Goal: Task Accomplishment & Management: Use online tool/utility

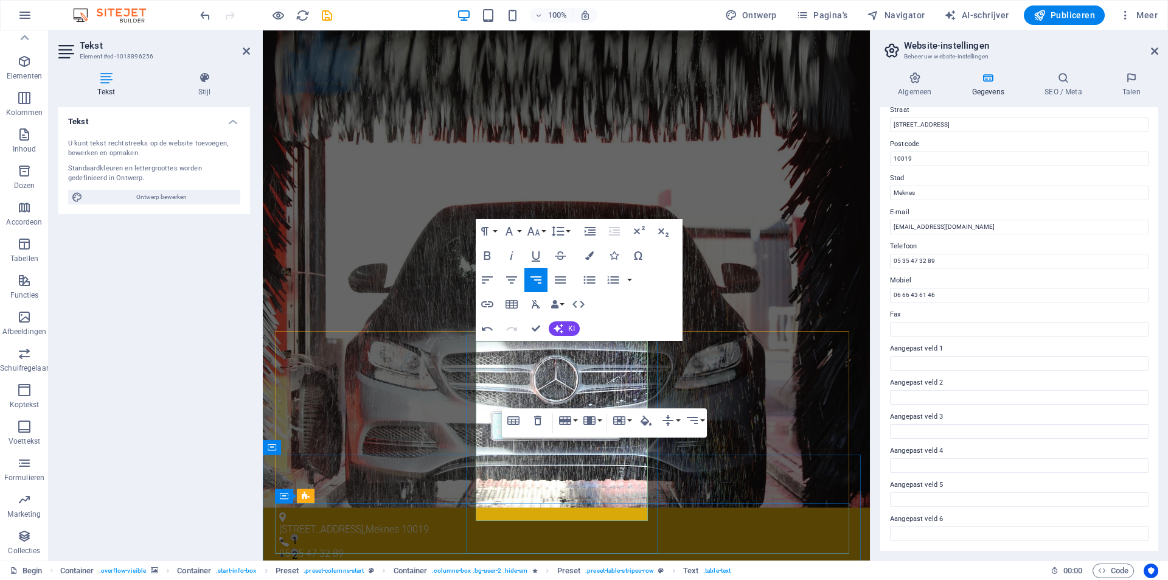
drag, startPoint x: 573, startPoint y: 483, endPoint x: 645, endPoint y: 478, distance: 72.0
copy font "9.00 - 19.00 uur"
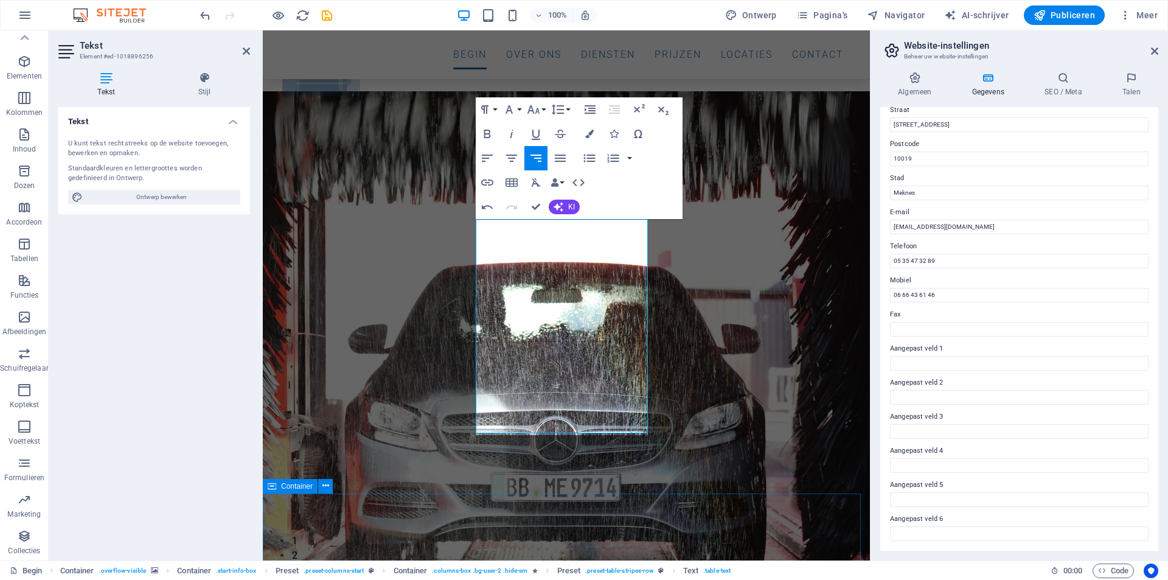
scroll to position [122, 0]
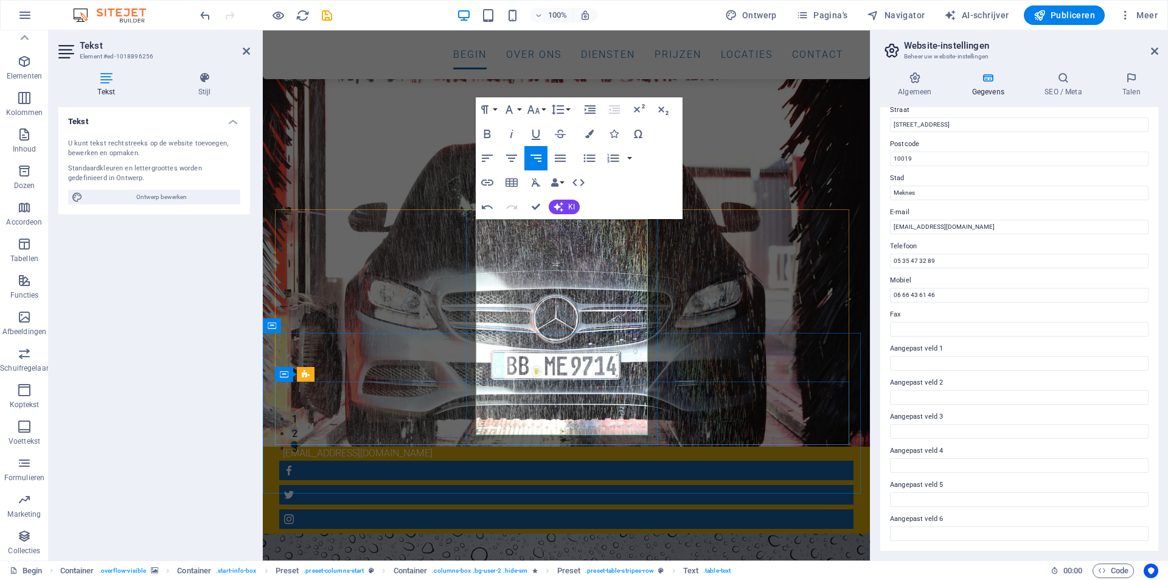
click at [508, 154] on icon "button" at bounding box center [511, 157] width 11 height 7
click at [489, 159] on icon "button" at bounding box center [487, 158] width 15 height 15
click at [357, 106] on div at bounding box center [353, 89] width 7 height 35
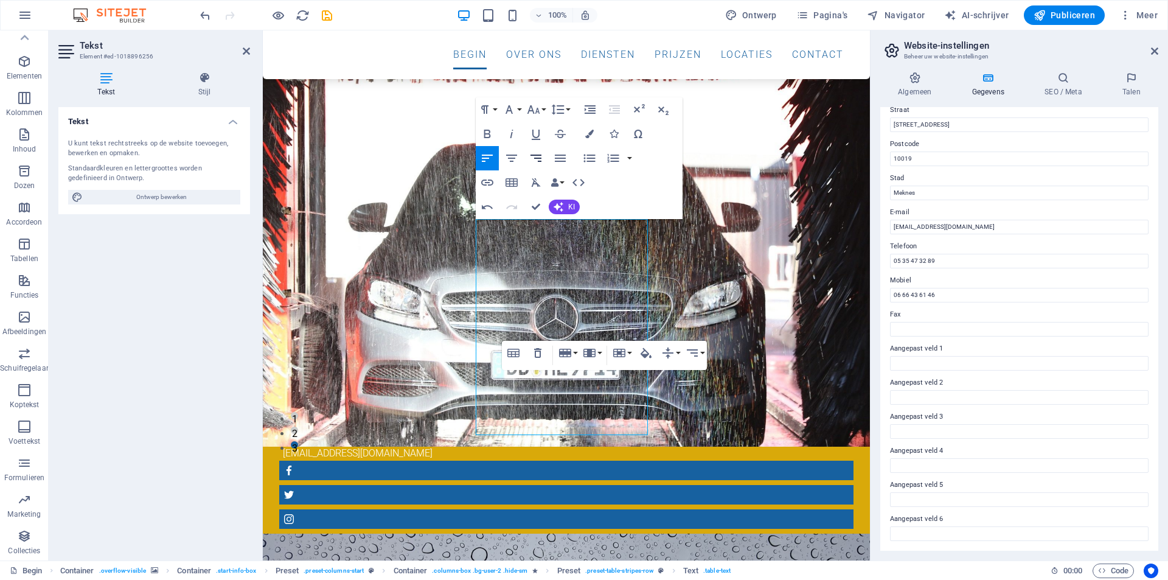
click at [540, 159] on icon "button" at bounding box center [535, 158] width 15 height 15
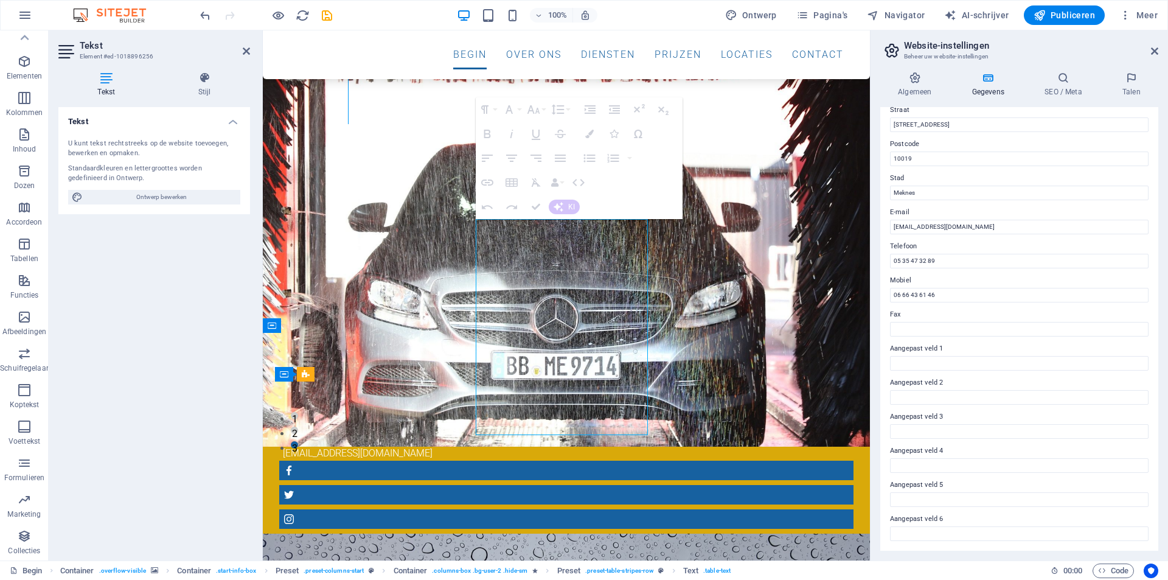
drag, startPoint x: 559, startPoint y: 392, endPoint x: 550, endPoint y: 393, distance: 9.2
click at [507, 161] on icon "button" at bounding box center [511, 158] width 15 height 15
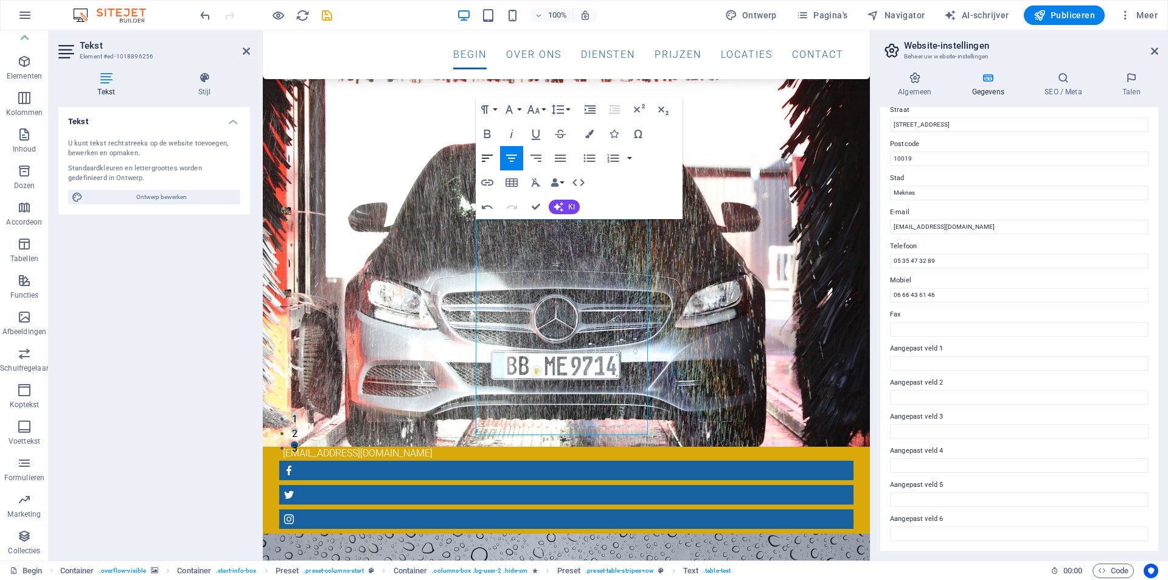
click at [488, 157] on icon "button" at bounding box center [487, 158] width 15 height 15
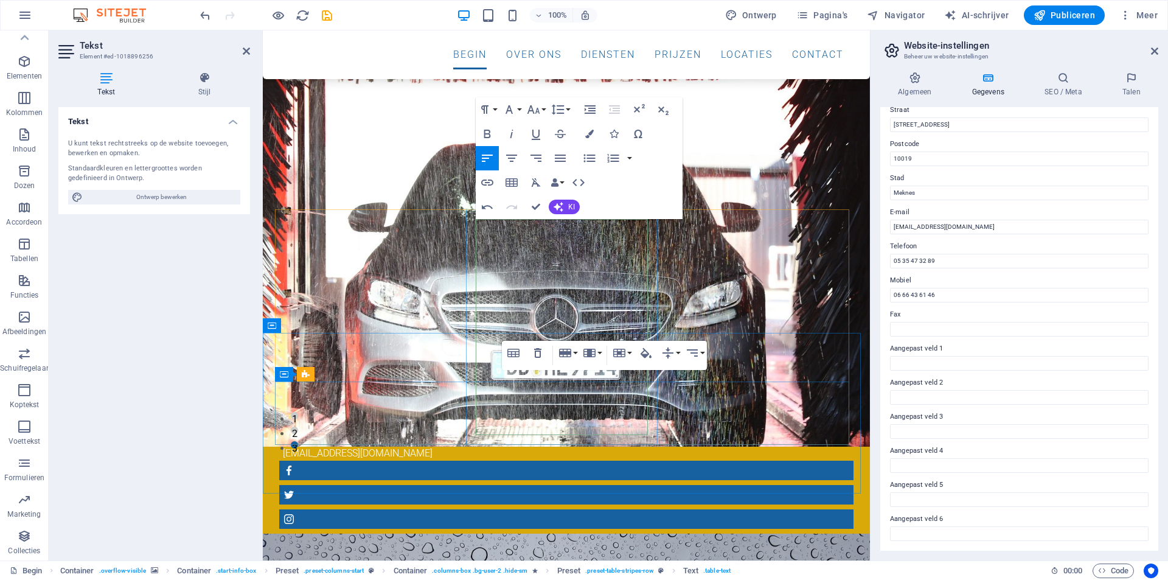
click at [536, 159] on icon "button" at bounding box center [535, 158] width 15 height 15
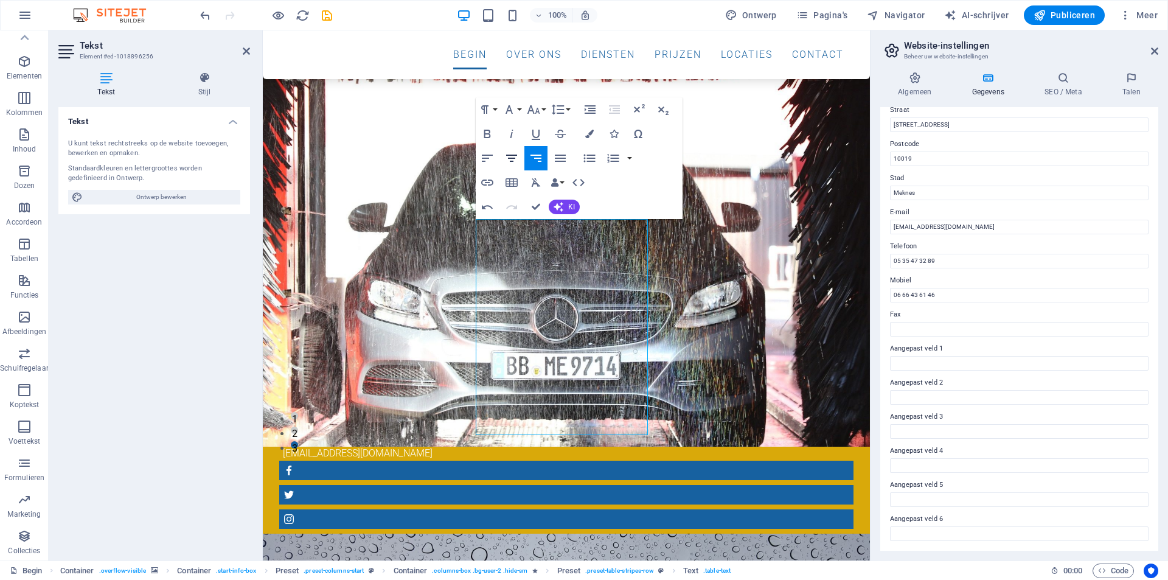
click at [516, 158] on icon "button" at bounding box center [511, 158] width 15 height 15
click at [563, 207] on icon "button" at bounding box center [558, 207] width 10 height 10
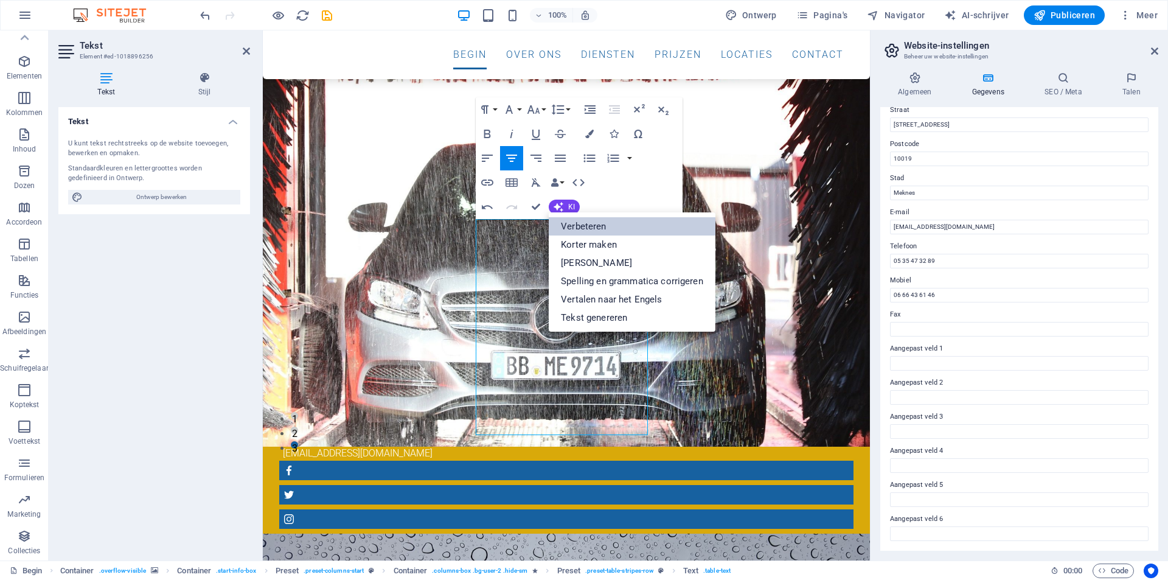
click at [569, 226] on font "Verbeteren" at bounding box center [583, 226] width 45 height 11
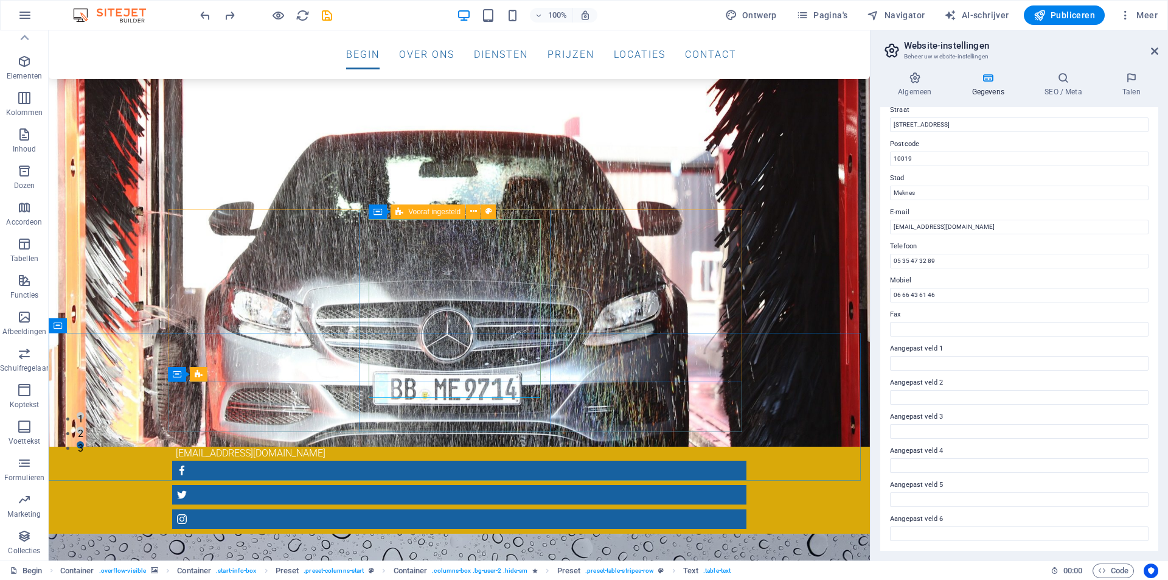
click at [410, 209] on font "Vooraf ingesteld" at bounding box center [434, 211] width 52 height 9
click at [409, 210] on font "Vooraf ingesteld" at bounding box center [434, 211] width 52 height 9
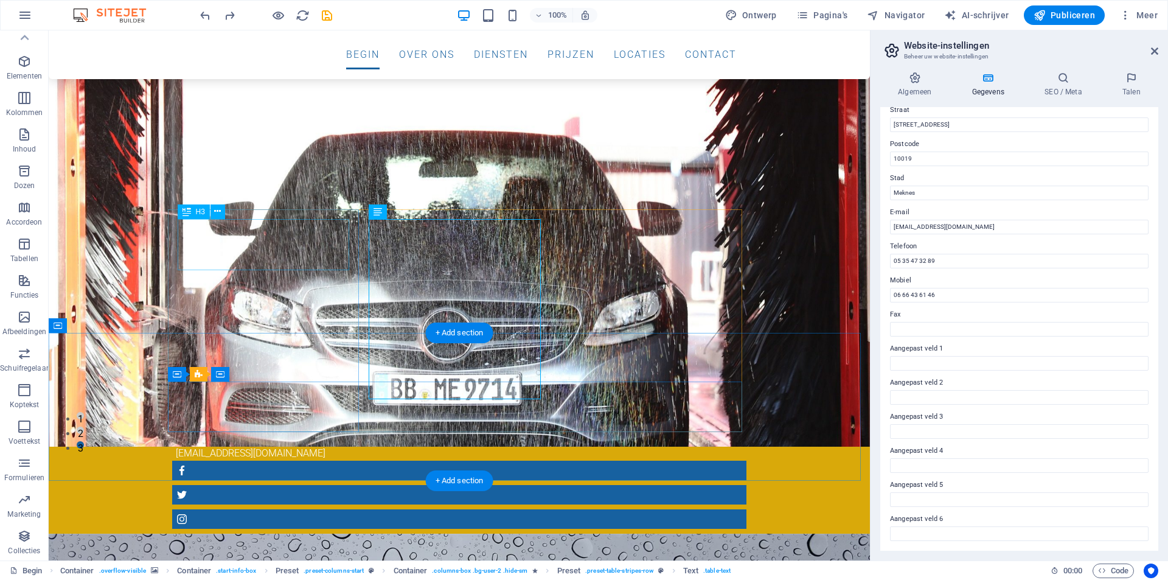
click at [213, 567] on div "Welkom bij Speciale autowasstraat" at bounding box center [459, 580] width 555 height 26
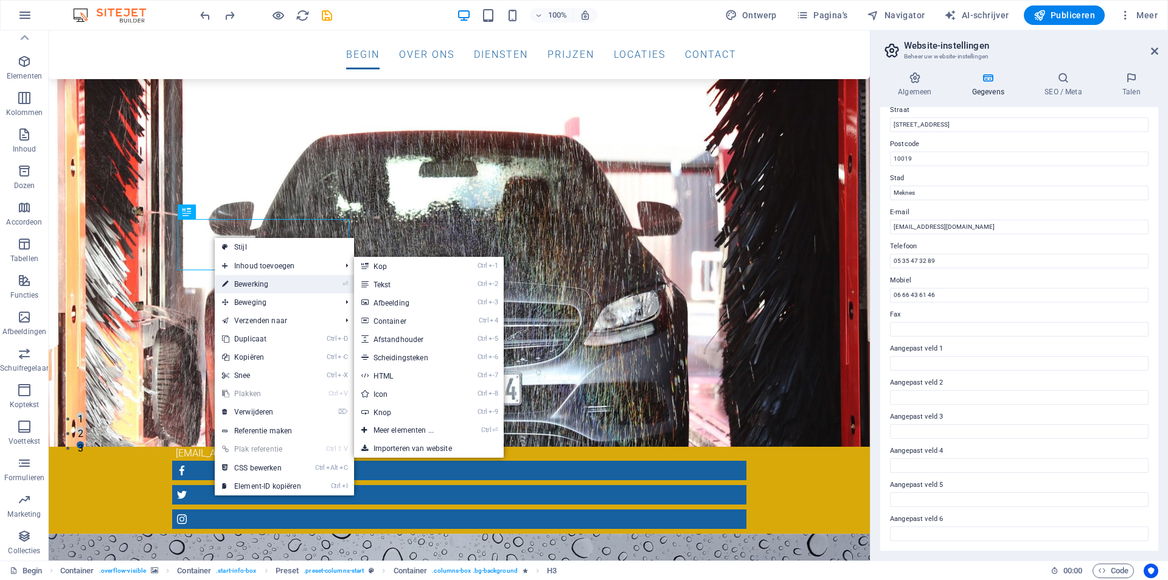
click at [255, 280] on font "Bewerking" at bounding box center [251, 284] width 34 height 9
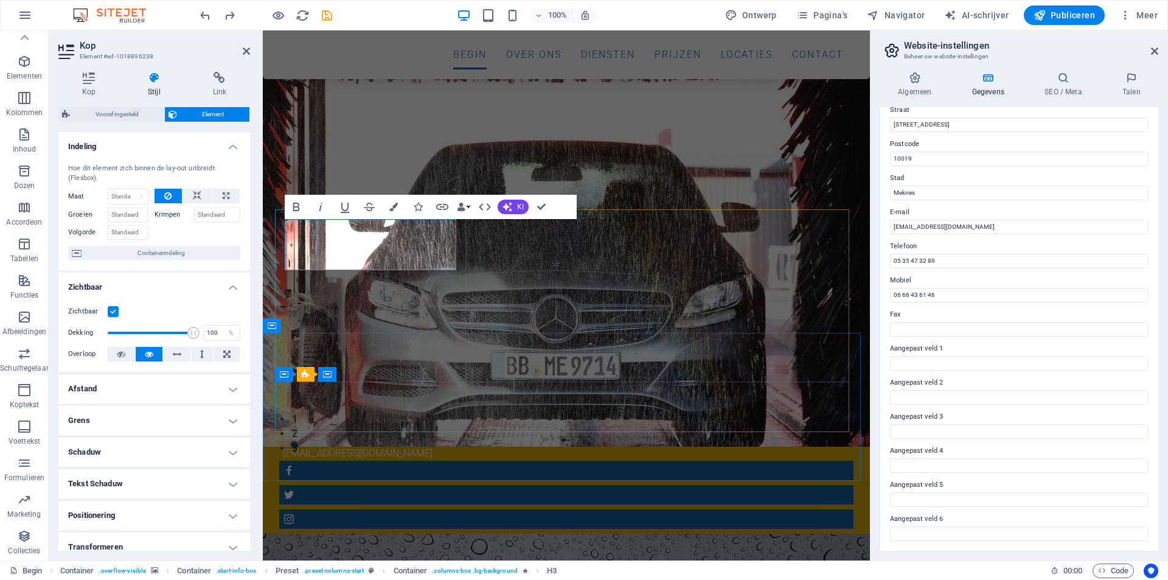
click at [419, 563] on h3 "Welkom bij Speciale autowasstraat" at bounding box center [566, 576] width 555 height 26
drag, startPoint x: 413, startPoint y: 263, endPoint x: 288, endPoint y: 267, distance: 125.4
click at [289, 563] on h3 "Welkom bij Speciale autowasstraat" at bounding box center [566, 576] width 555 height 26
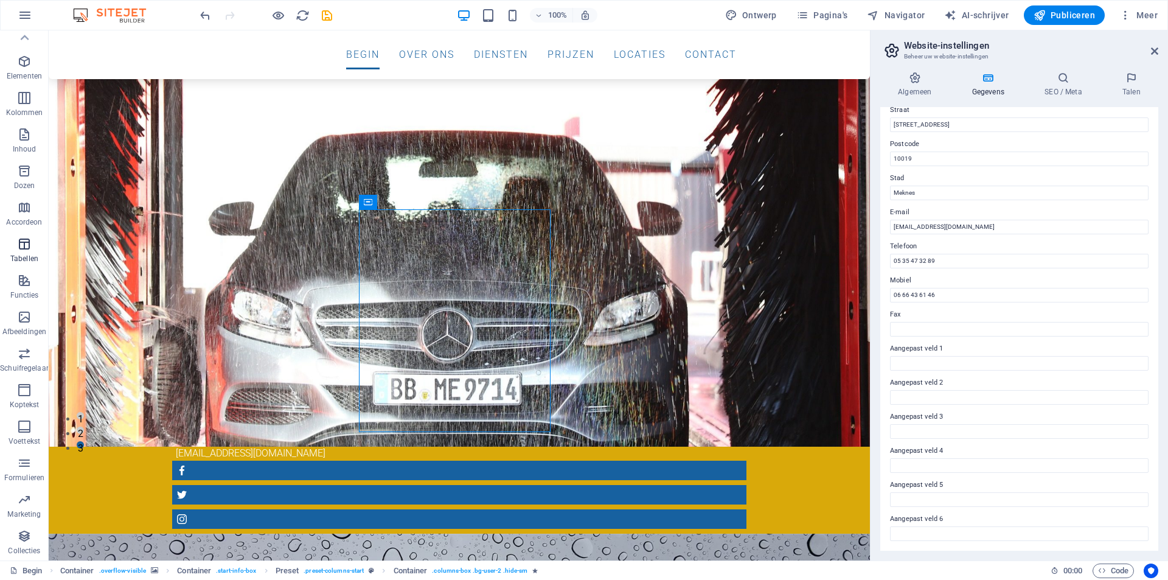
click at [27, 251] on span "Tabellen" at bounding box center [24, 251] width 49 height 29
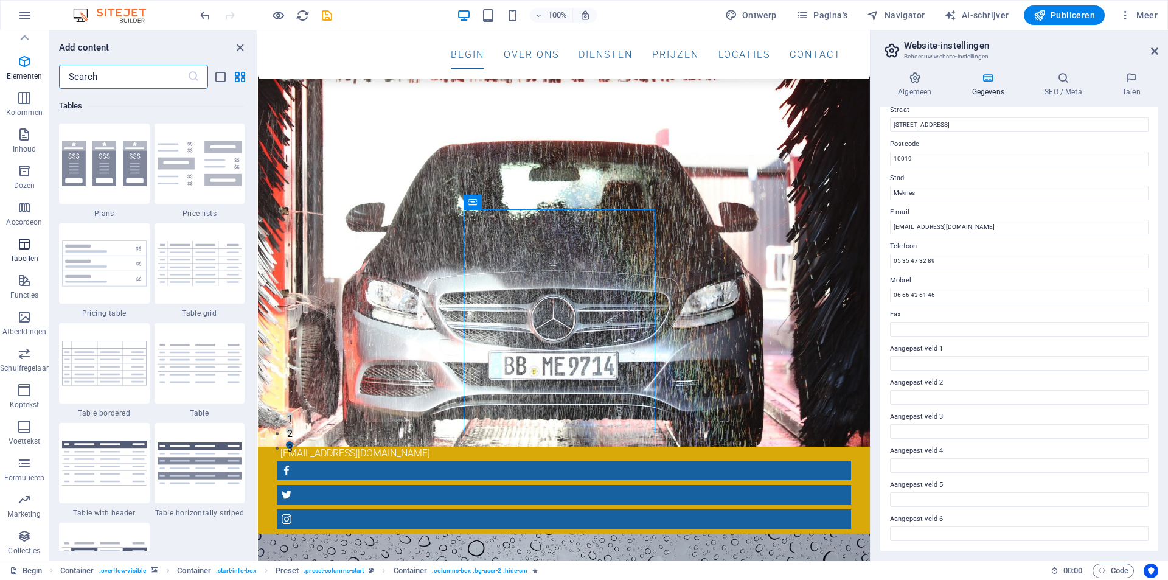
scroll to position [4212, 0]
click at [21, 67] on icon "button" at bounding box center [24, 61] width 15 height 15
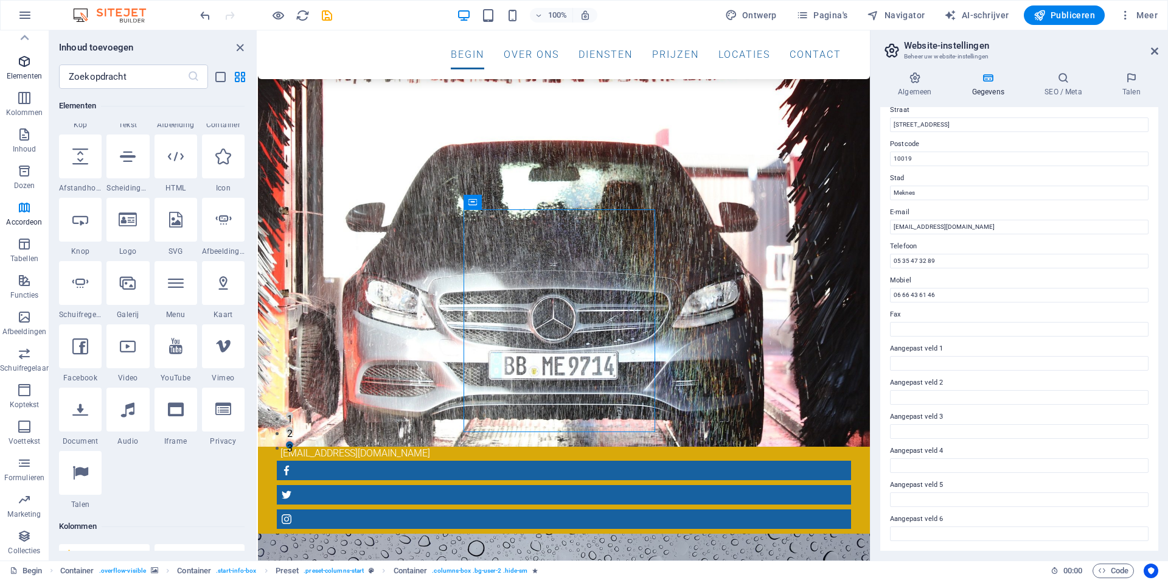
scroll to position [130, 0]
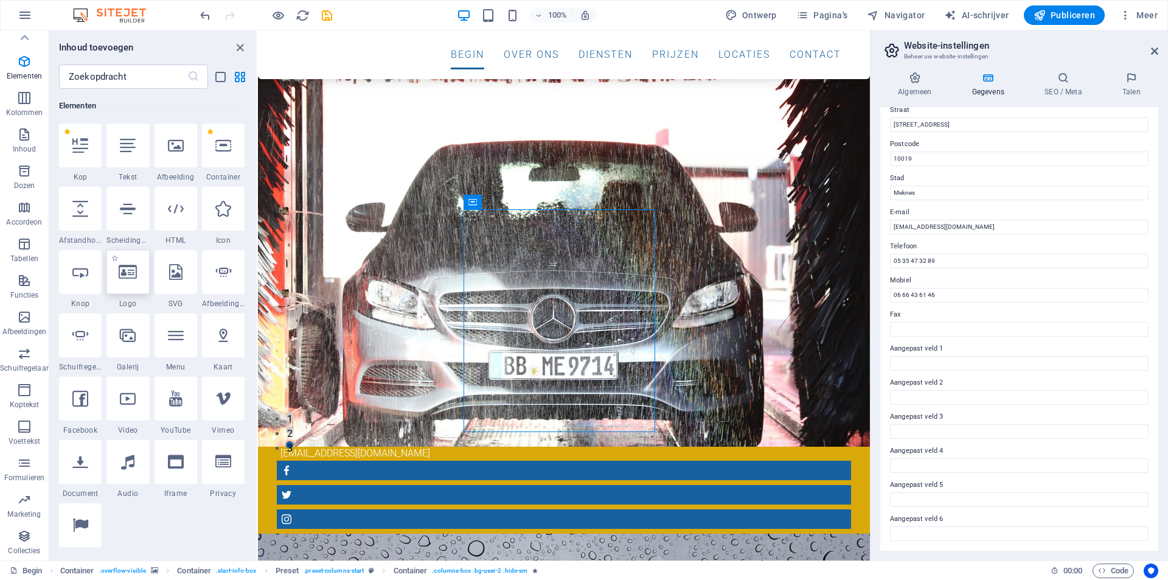
click at [128, 279] on icon at bounding box center [128, 272] width 18 height 16
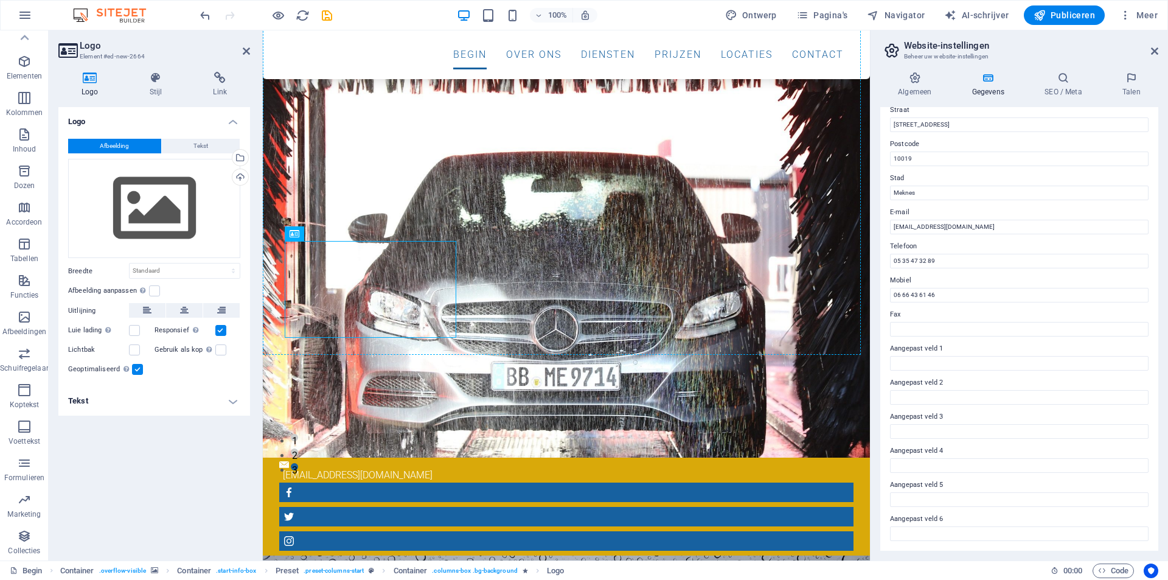
drag, startPoint x: 338, startPoint y: 271, endPoint x: 307, endPoint y: 89, distance: 185.1
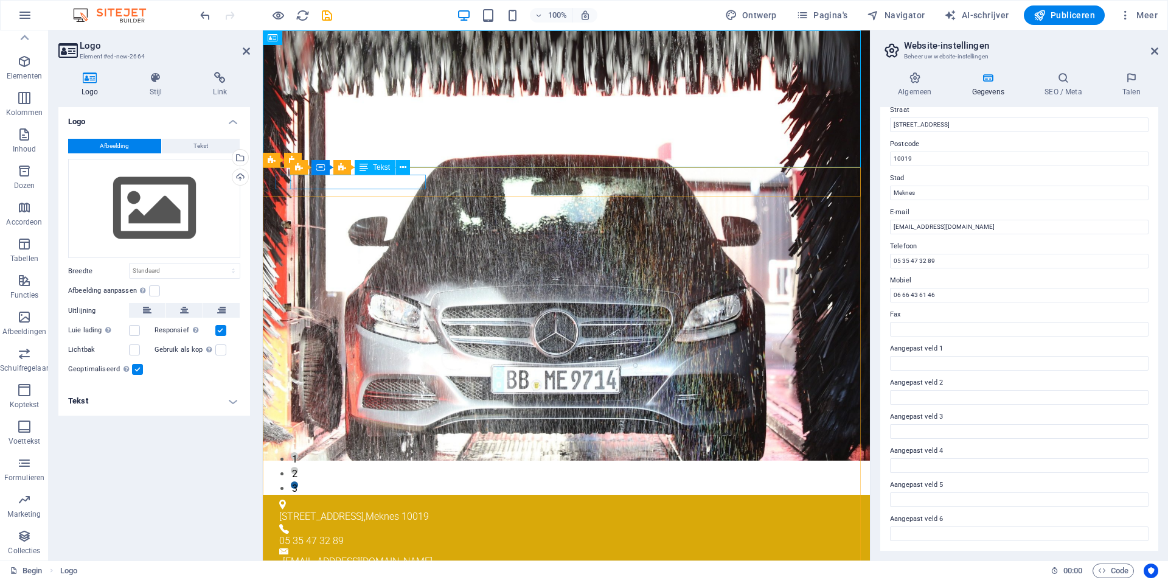
scroll to position [0, 0]
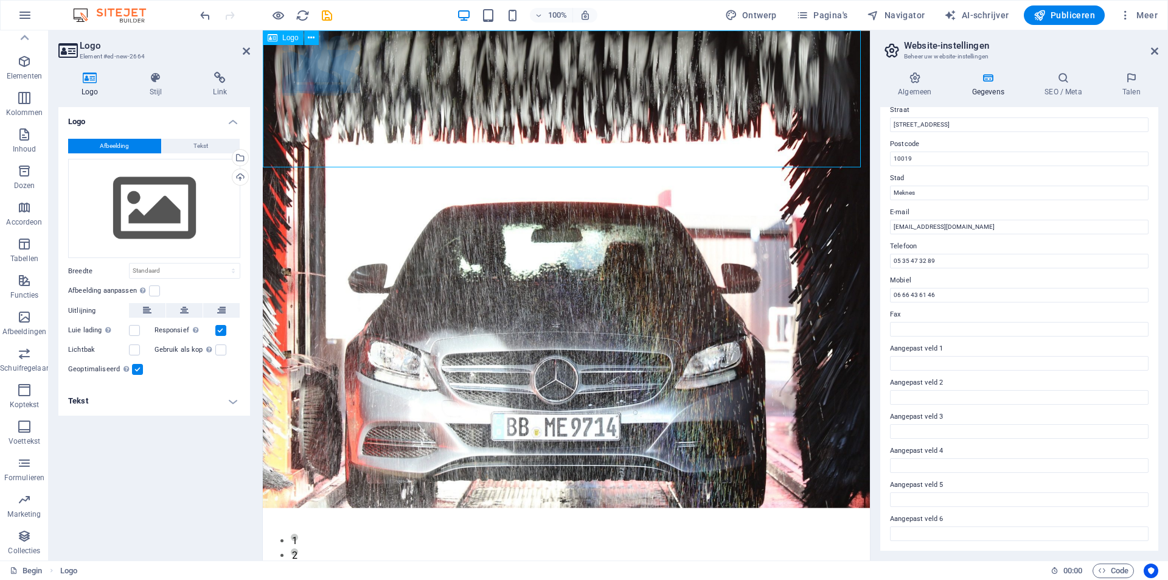
click at [380, 99] on div at bounding box center [566, 64] width 607 height 69
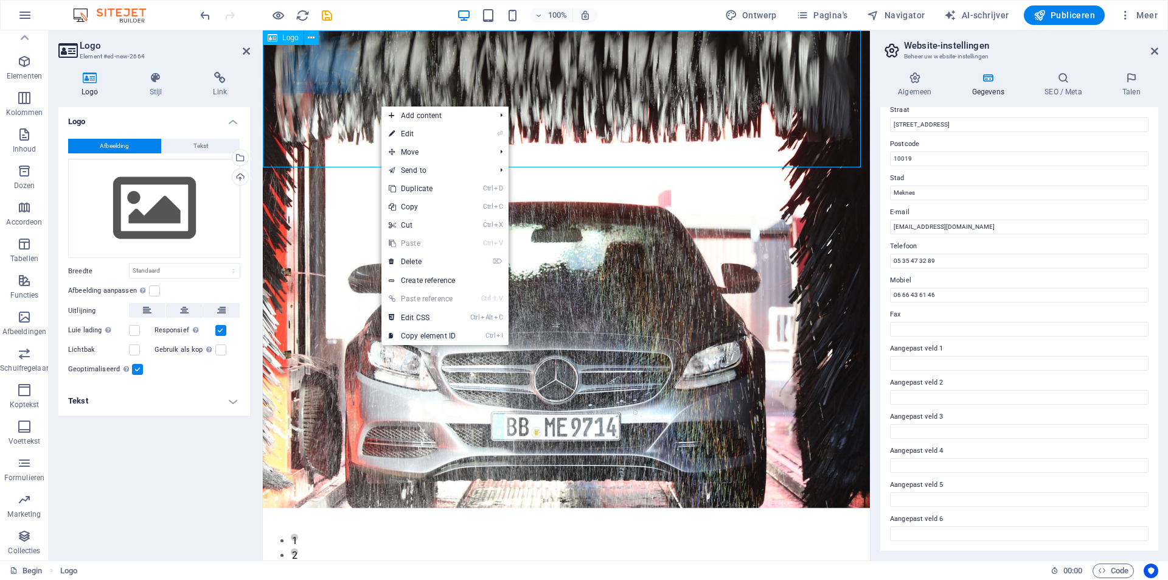
drag, startPoint x: 294, startPoint y: 34, endPoint x: 41, endPoint y: 15, distance: 253.7
click at [294, 34] on font "Logo" at bounding box center [290, 37] width 16 height 9
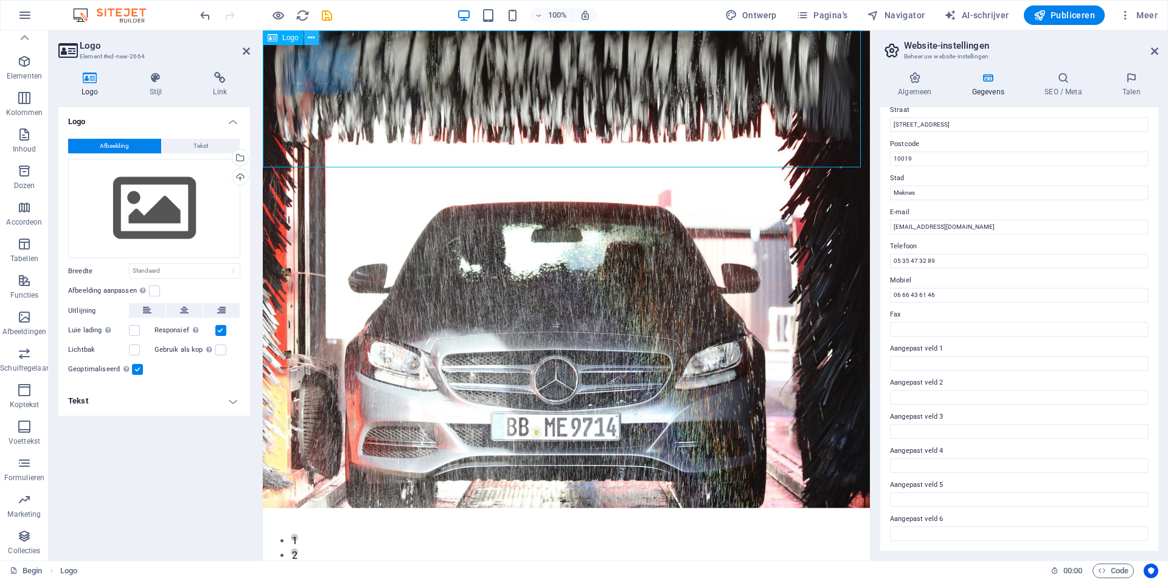
click at [313, 38] on icon at bounding box center [311, 38] width 7 height 13
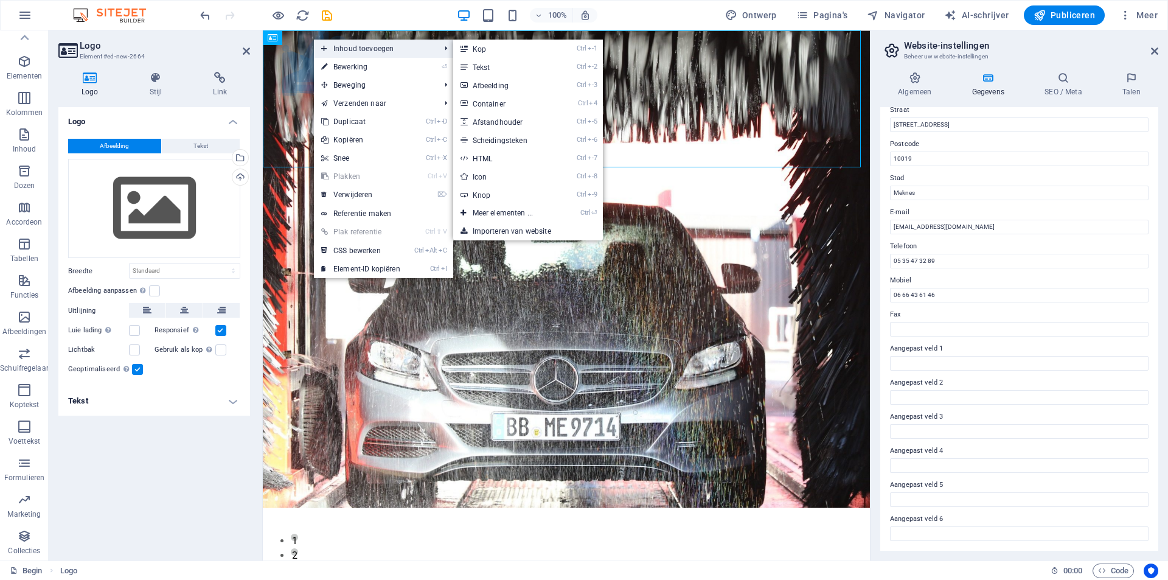
click at [360, 48] on font "Inhoud toevoegen" at bounding box center [363, 48] width 60 height 9
drag, startPoint x: 491, startPoint y: 80, endPoint x: 229, endPoint y: 50, distance: 263.9
click at [491, 80] on link "Ctrl -3 Afbeelding" at bounding box center [505, 85] width 105 height 18
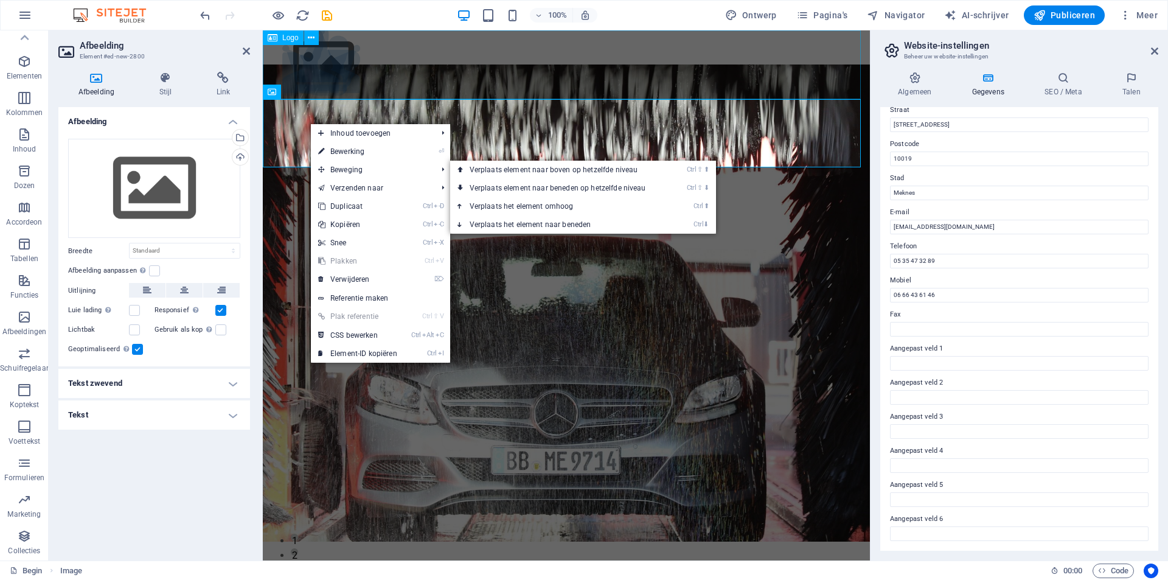
click at [491, 85] on div at bounding box center [566, 64] width 607 height 69
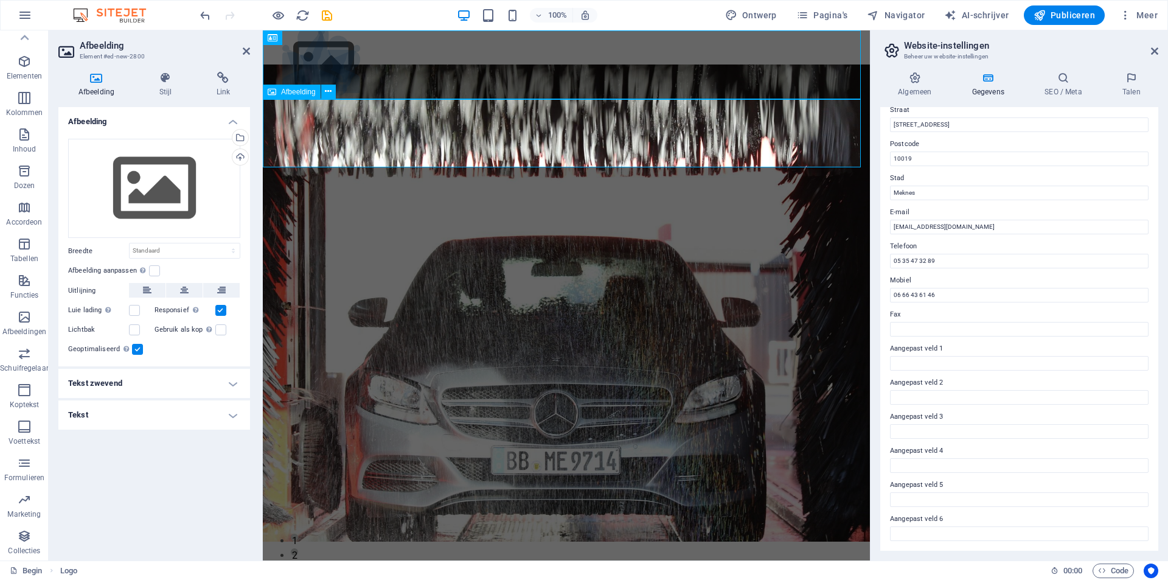
click at [644, 126] on figure at bounding box center [566, 133] width 607 height 69
click at [646, 126] on figure at bounding box center [566, 133] width 607 height 69
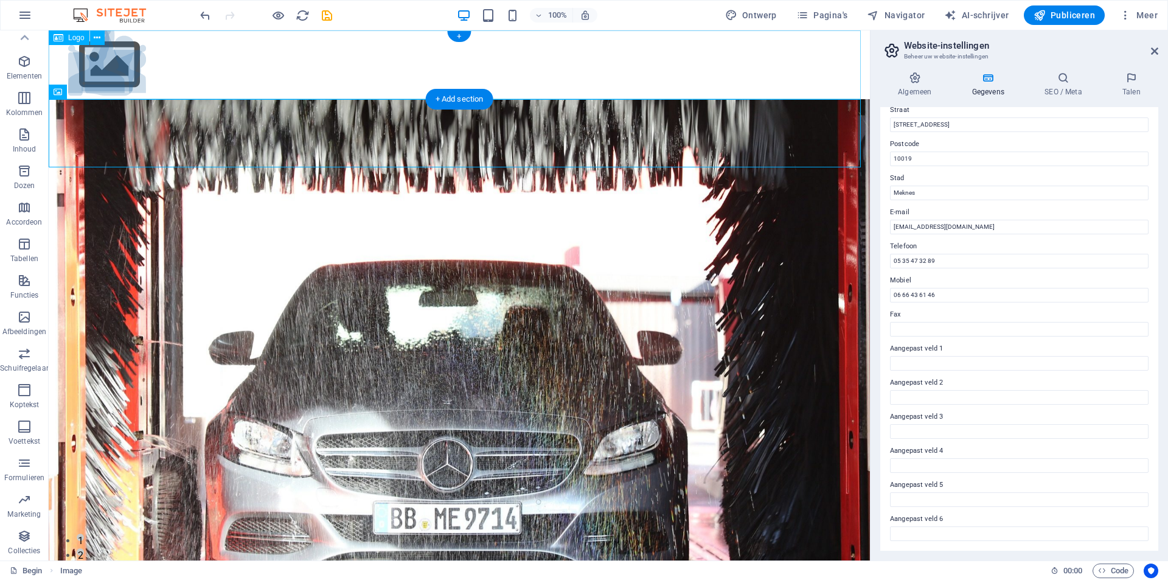
click at [272, 69] on div at bounding box center [459, 64] width 821 height 69
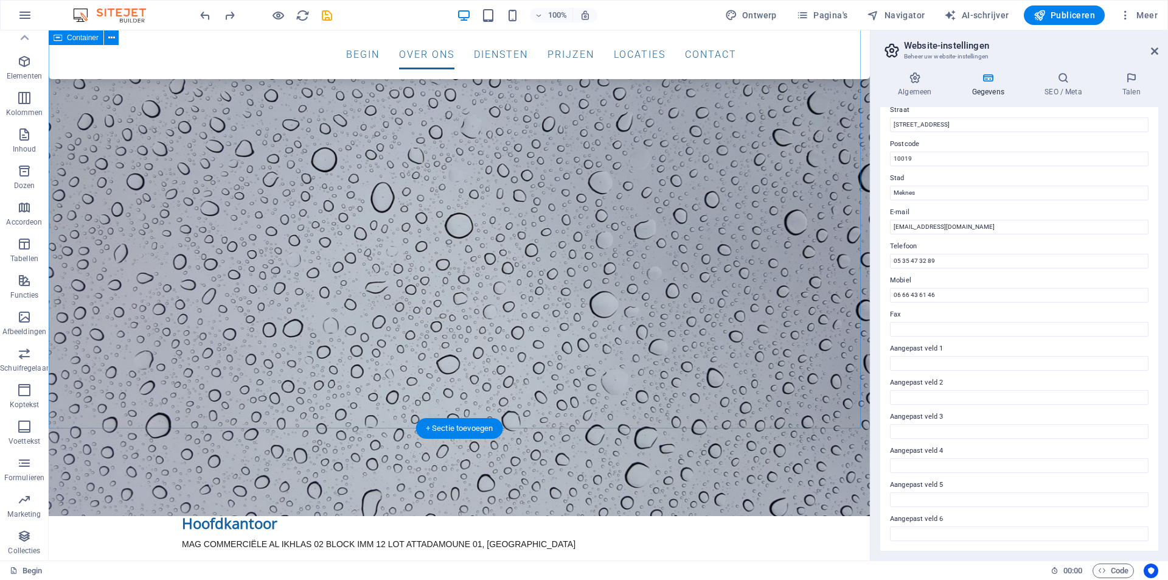
scroll to position [608, 0]
